Goal: Find specific page/section

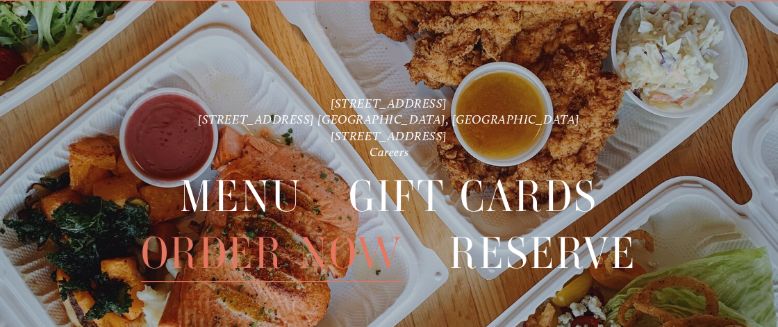
scroll to position [24, 0]
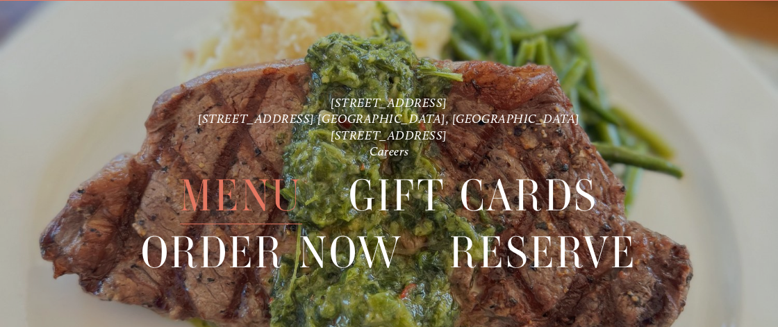
click at [247, 202] on span "Menu" at bounding box center [241, 195] width 122 height 57
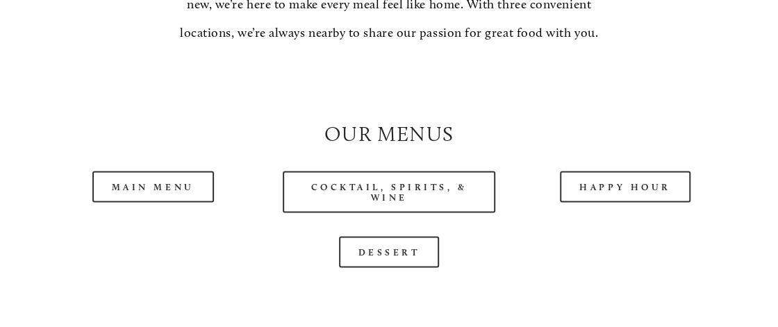
scroll to position [1144, 0]
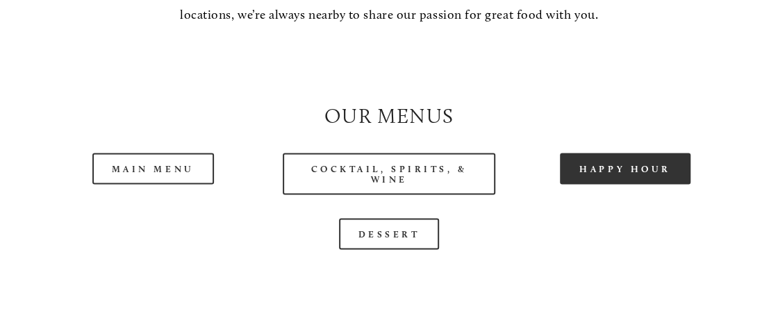
click at [614, 174] on link "Happy Hour" at bounding box center [625, 168] width 131 height 31
